Goal: Find contact information: Obtain details needed to contact an individual or organization

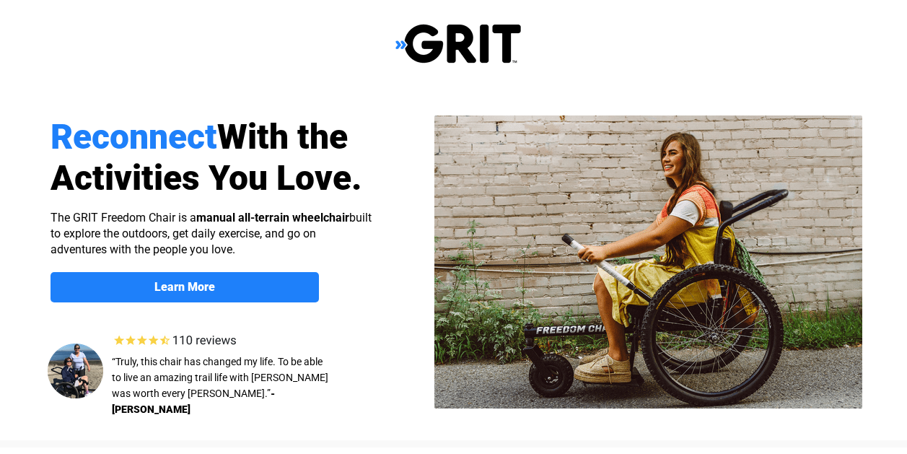
select select "US"
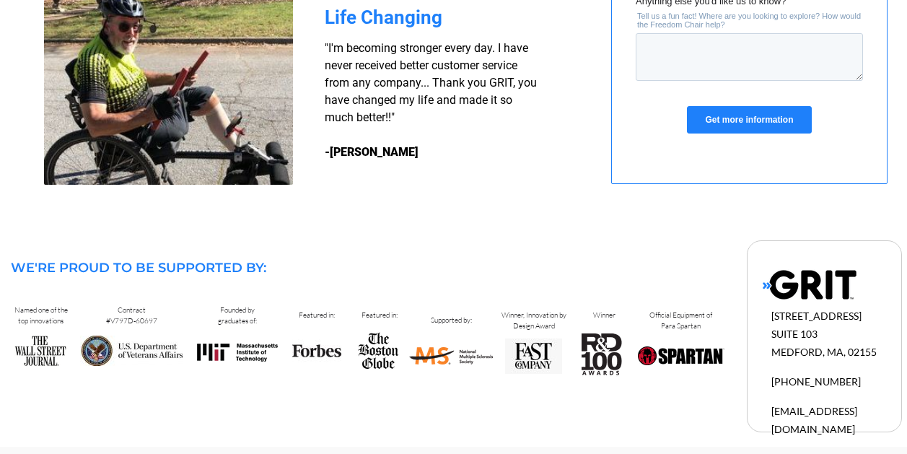
scroll to position [1442, 0]
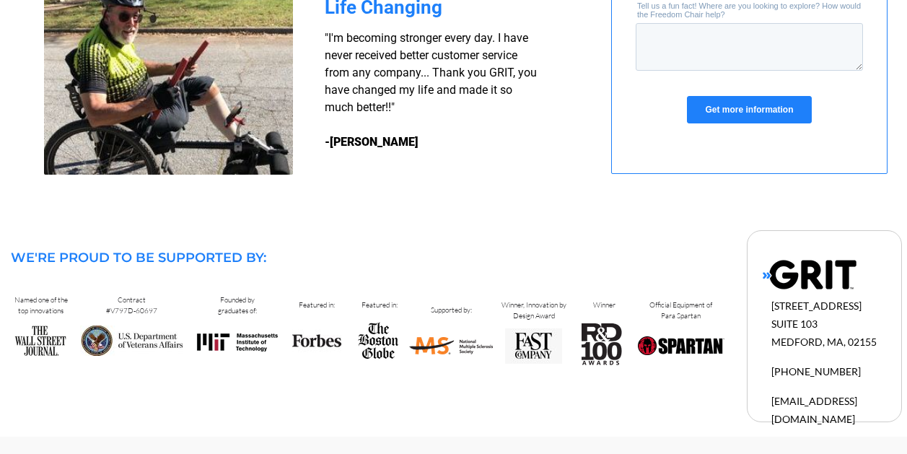
click at [789, 395] on span "[EMAIL_ADDRESS][DOMAIN_NAME]" at bounding box center [814, 410] width 86 height 30
click at [787, 408] on div at bounding box center [825, 326] width 154 height 191
click at [833, 380] on div "10 CABOT ROAD SUITE 103 MEDFORD, MA, 02155 1-877-345-4748 info@gogrit.us" at bounding box center [839, 360] width 136 height 131
click at [836, 374] on span "[PHONE_NUMBER]" at bounding box center [815, 371] width 89 height 12
click at [834, 400] on span "[EMAIL_ADDRESS][DOMAIN_NAME]" at bounding box center [814, 410] width 86 height 30
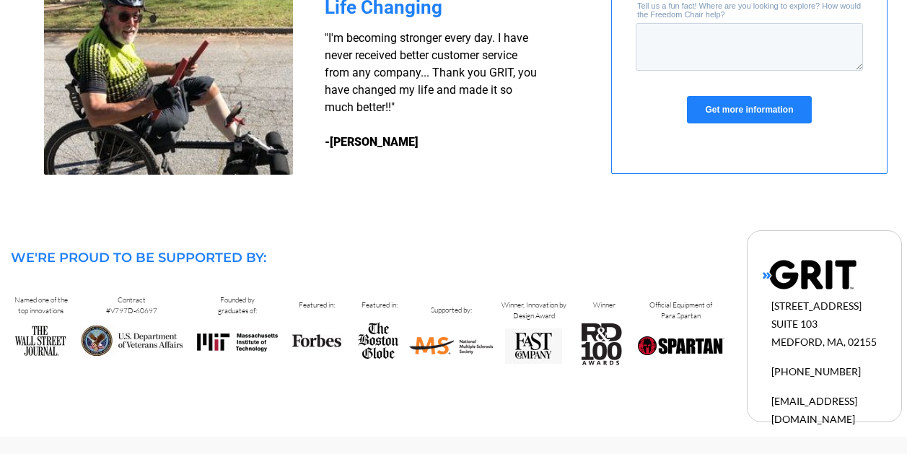
scroll to position [1442, 9]
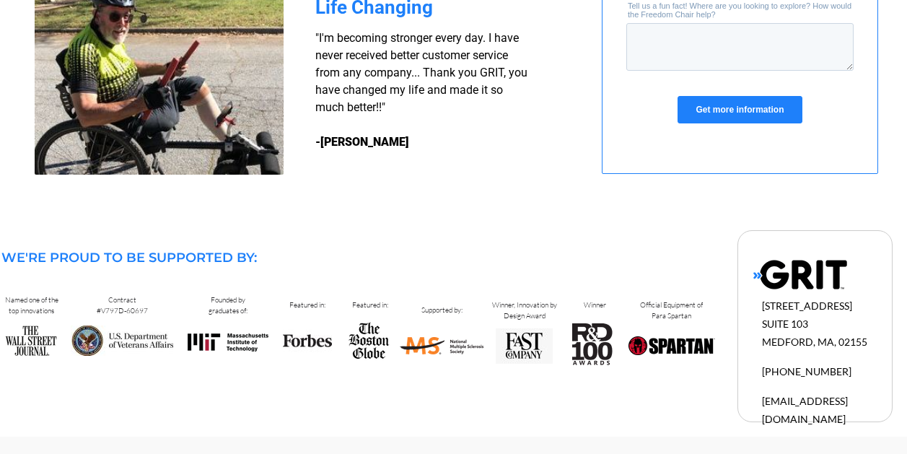
click at [800, 401] on span "[EMAIL_ADDRESS][DOMAIN_NAME]" at bounding box center [805, 410] width 86 height 30
click at [791, 412] on div at bounding box center [815, 326] width 154 height 191
click at [770, 393] on span "[EMAIL_ADDRESS][DOMAIN_NAME]" at bounding box center [805, 408] width 86 height 36
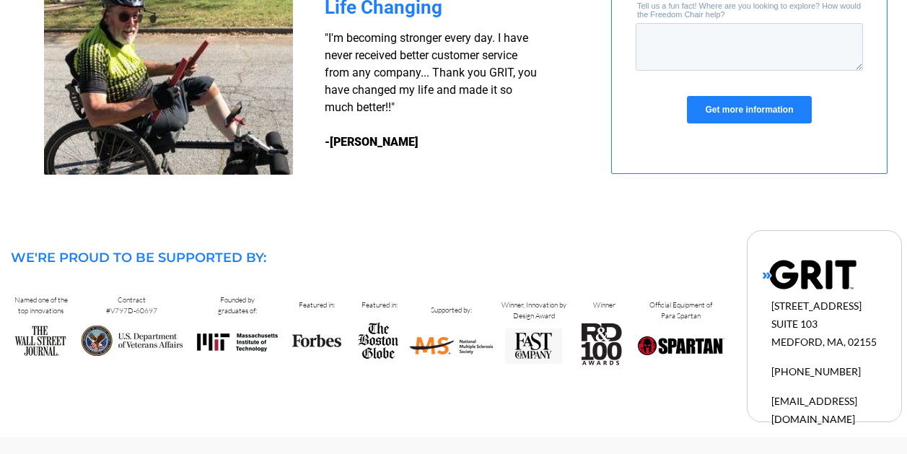
scroll to position [1442, 0]
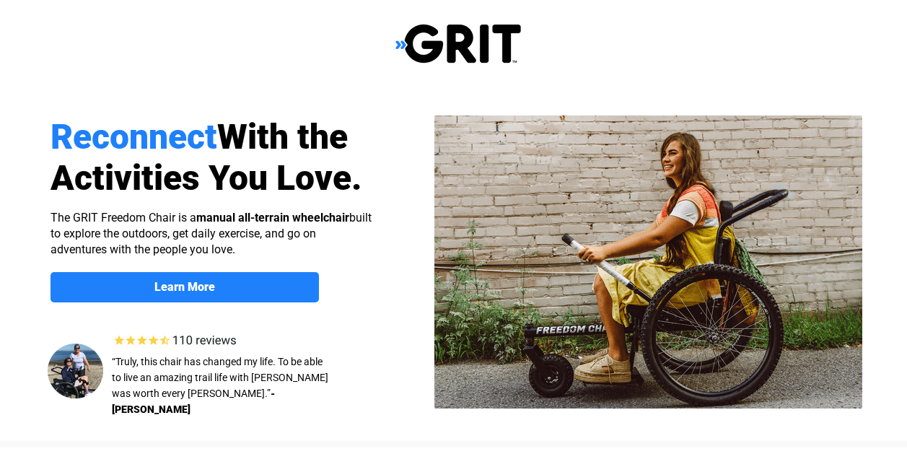
select select "US"
